Goal: Navigation & Orientation: Find specific page/section

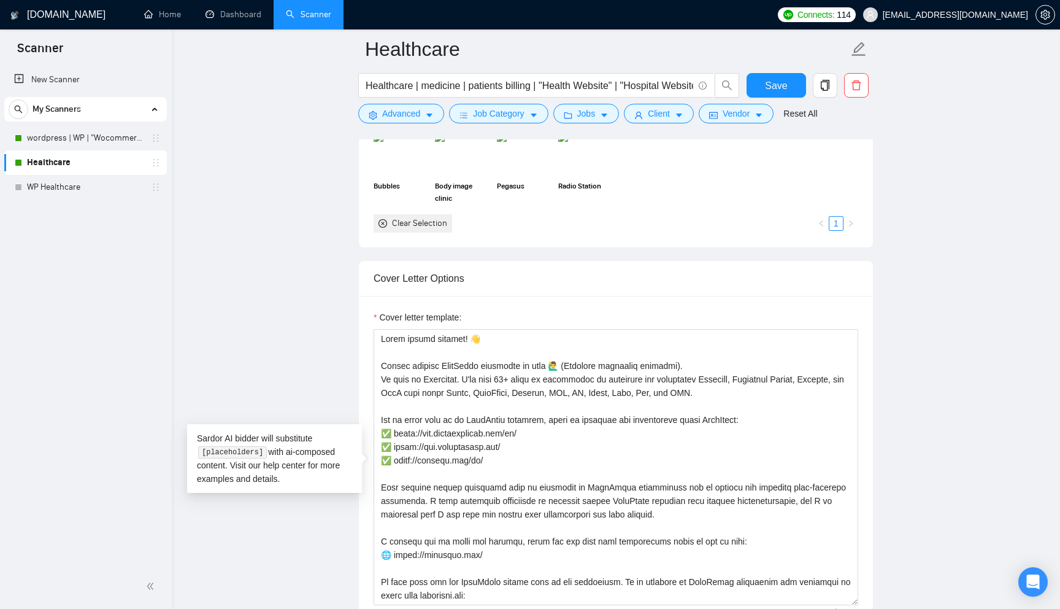
scroll to position [94, 0]
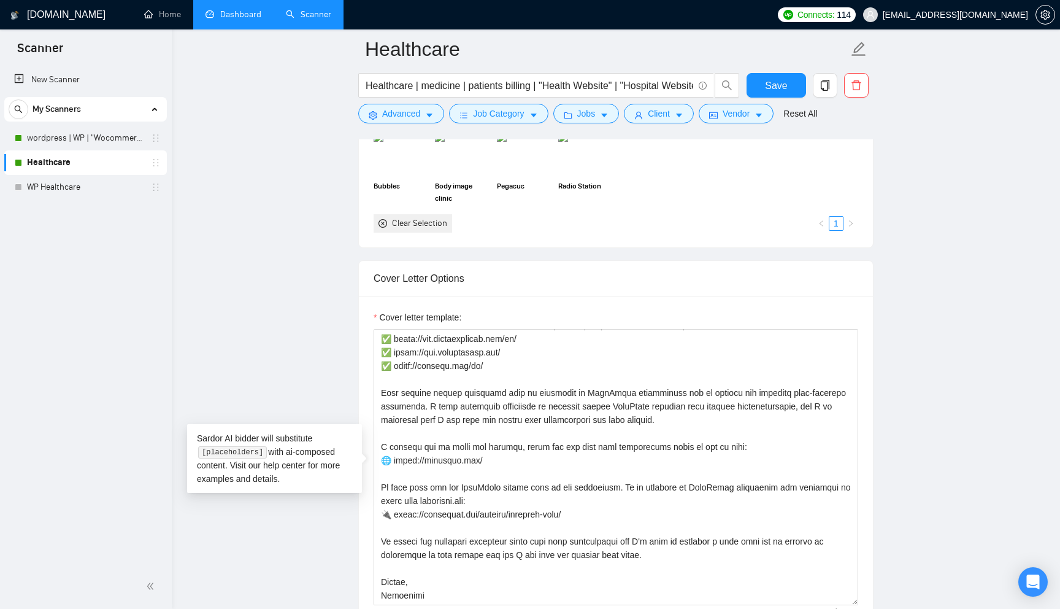
click at [231, 17] on link "Dashboard" at bounding box center [234, 14] width 56 height 10
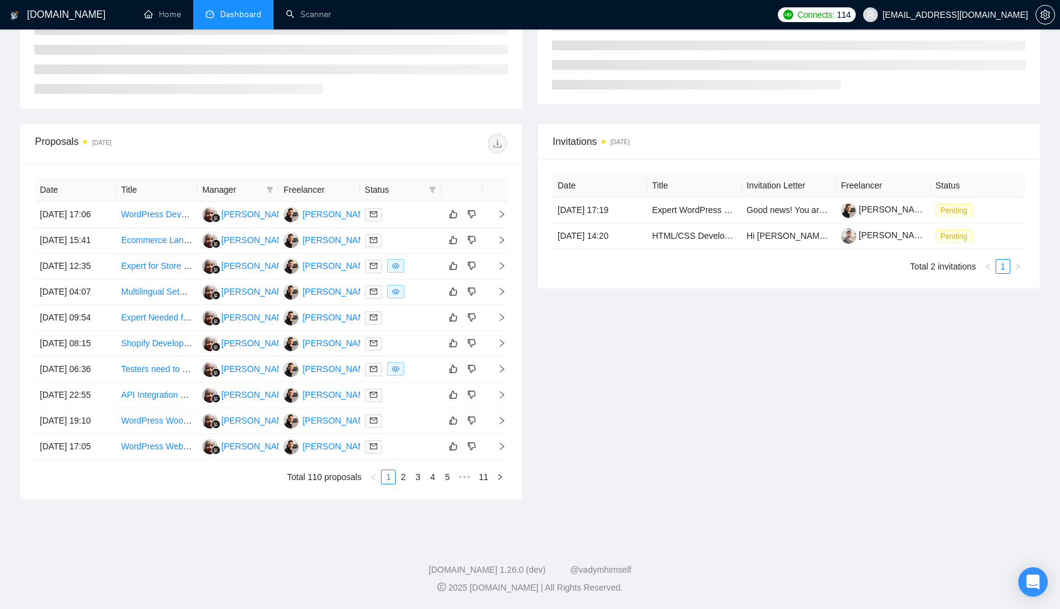
scroll to position [75, 0]
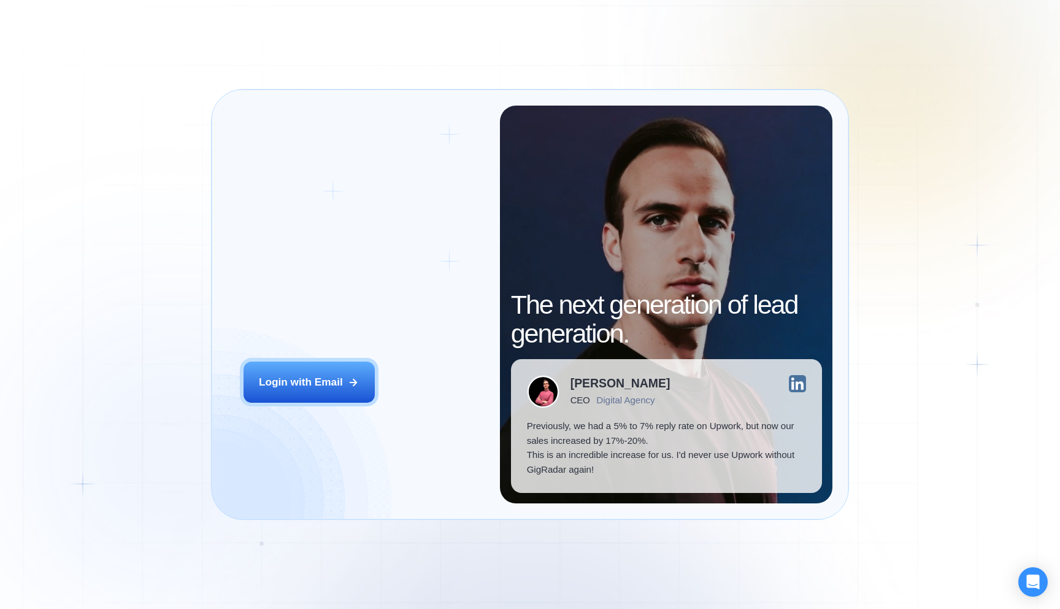
click at [303, 389] on div "Login with Email" at bounding box center [301, 382] width 84 height 15
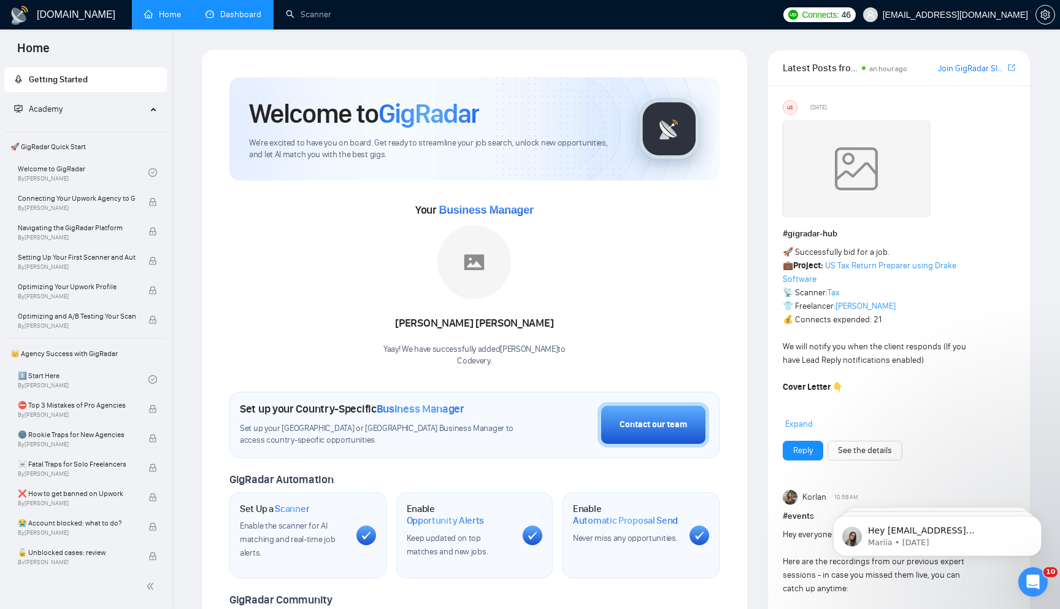
click at [246, 20] on link "Dashboard" at bounding box center [234, 14] width 56 height 10
